Goal: Transaction & Acquisition: Obtain resource

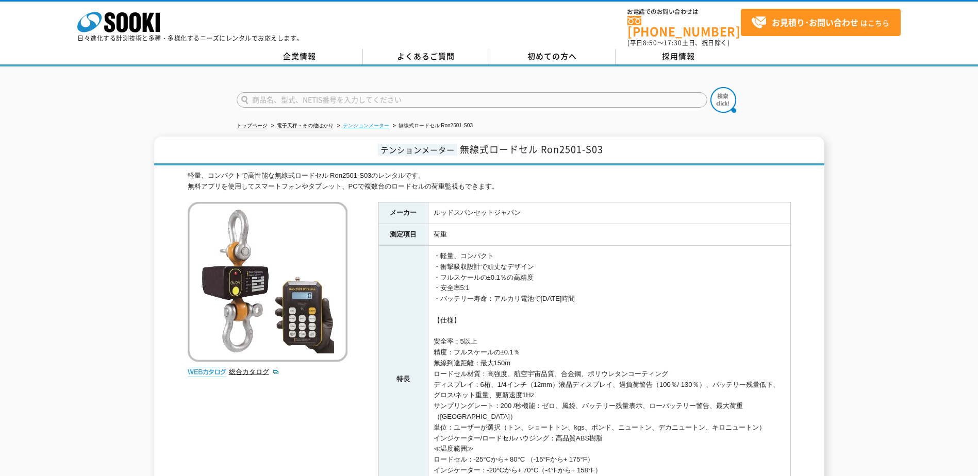
click at [365, 123] on link "テンションメーター" at bounding box center [366, 126] width 46 height 6
